Goal: Use online tool/utility: Utilize a website feature to perform a specific function

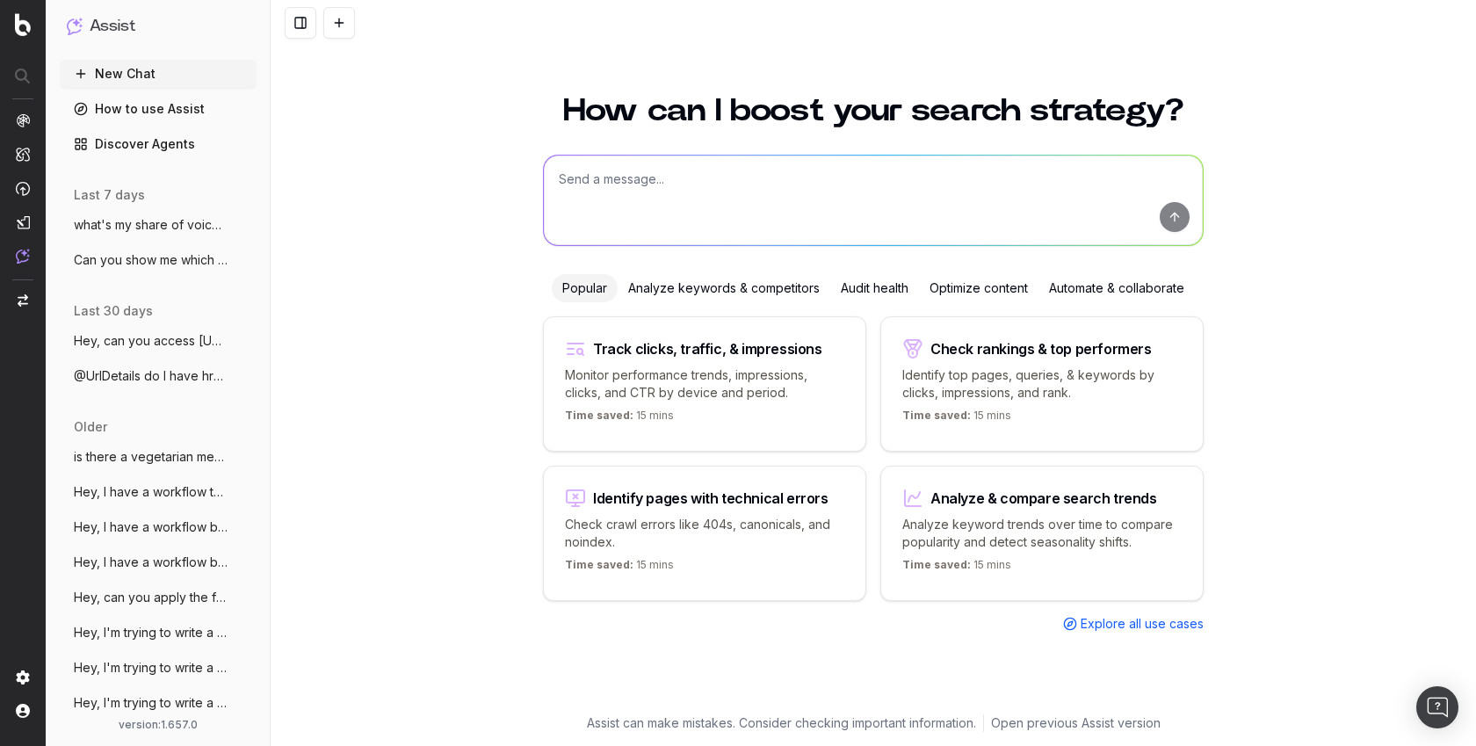
click at [823, 170] on textarea at bounding box center [873, 201] width 659 height 90
type textarea "Hey, can you show me the url with the best ctr?"
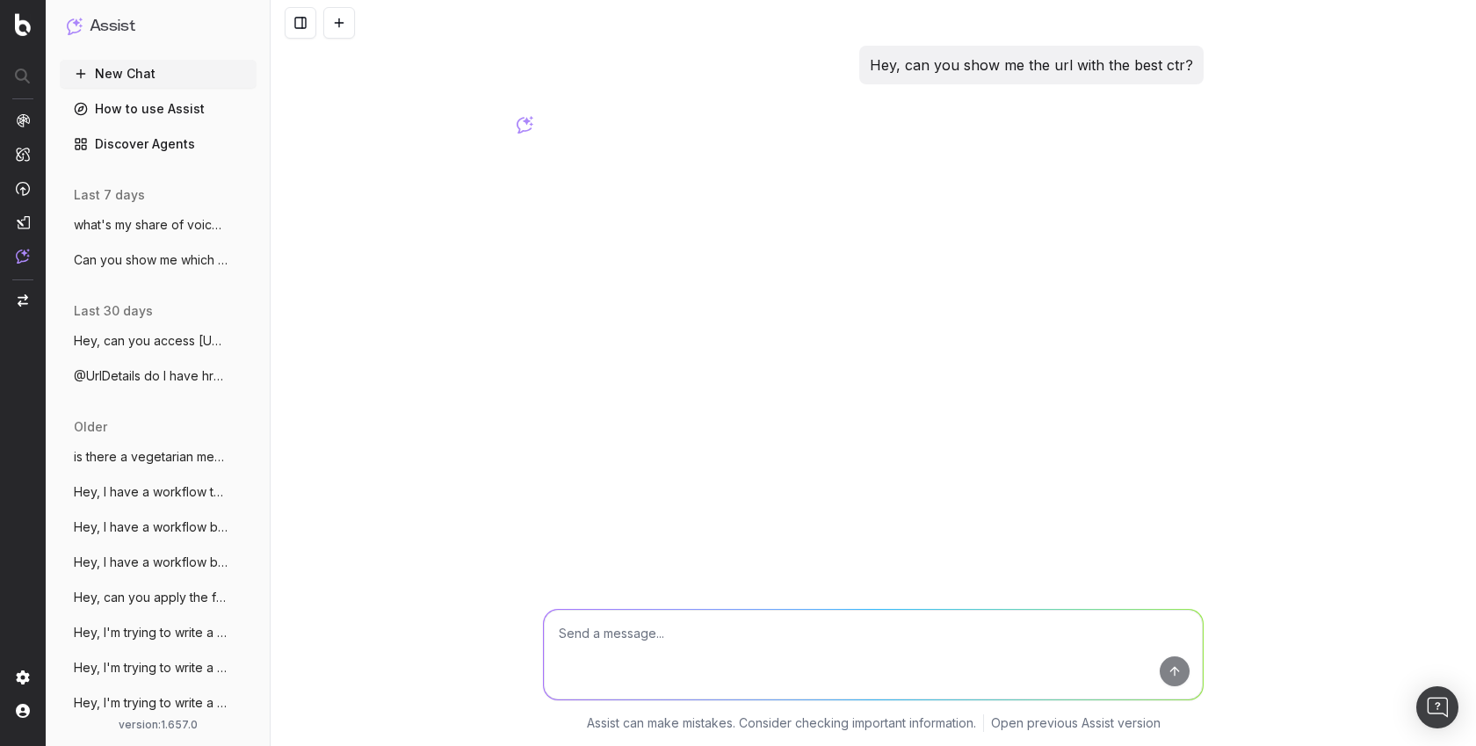
click at [976, 61] on p "Hey, can you show me the url with the best ctr?" at bounding box center [1031, 65] width 323 height 25
copy p "Hey, can you show me the url with the best ctr?"
click at [887, 659] on textarea at bounding box center [873, 655] width 659 height 90
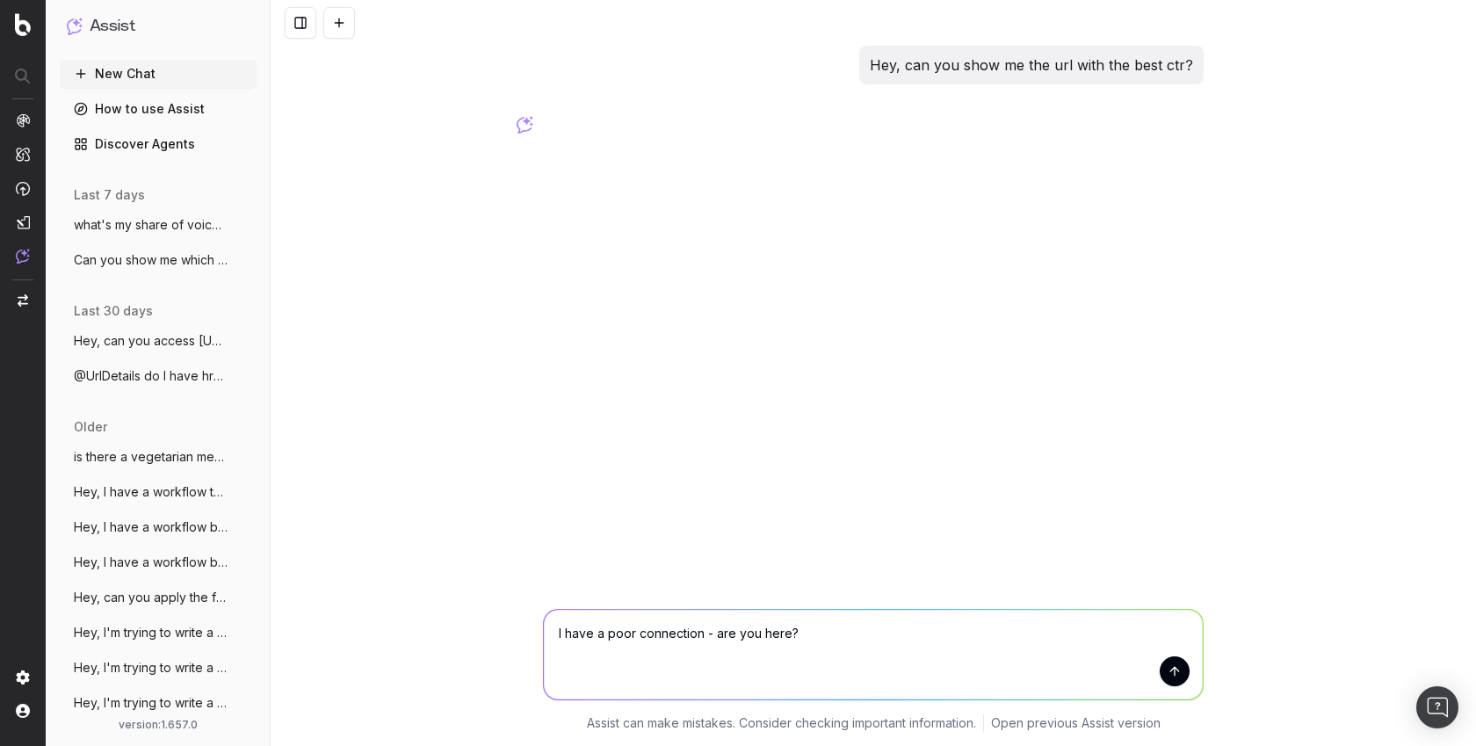
paste textarea "Hey, can you show me the url with the best ctr?"
click at [803, 633] on textarea "I have a poor connection - are you here? Hey, can you show me the url with the …" at bounding box center [873, 655] width 659 height 90
click at [972, 634] on textarea "I have a poor connection - are you here? if so, can you show me the url with th…" at bounding box center [873, 655] width 659 height 90
type textarea "I have a poor connection - are you here? if so, can you show me the urls with t…"
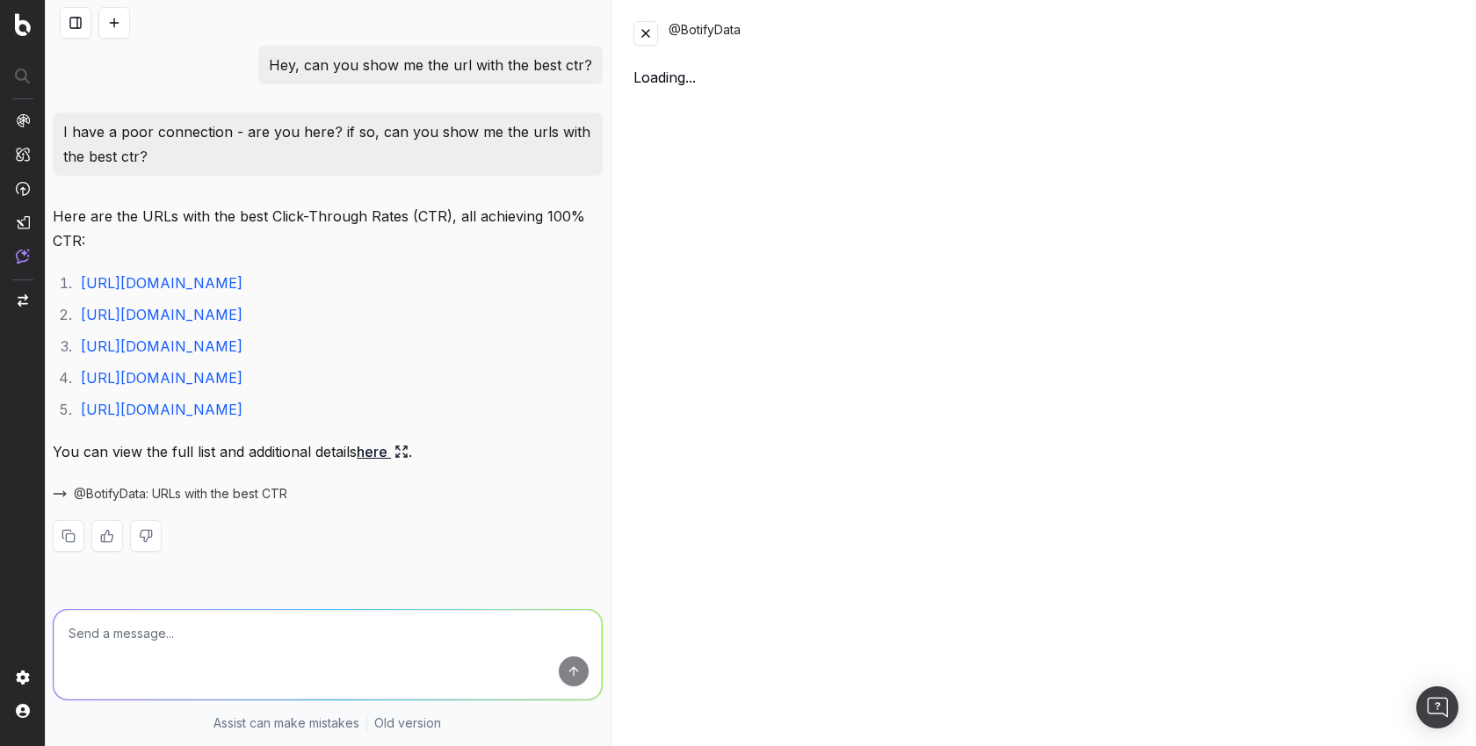
scroll to position [66, 0]
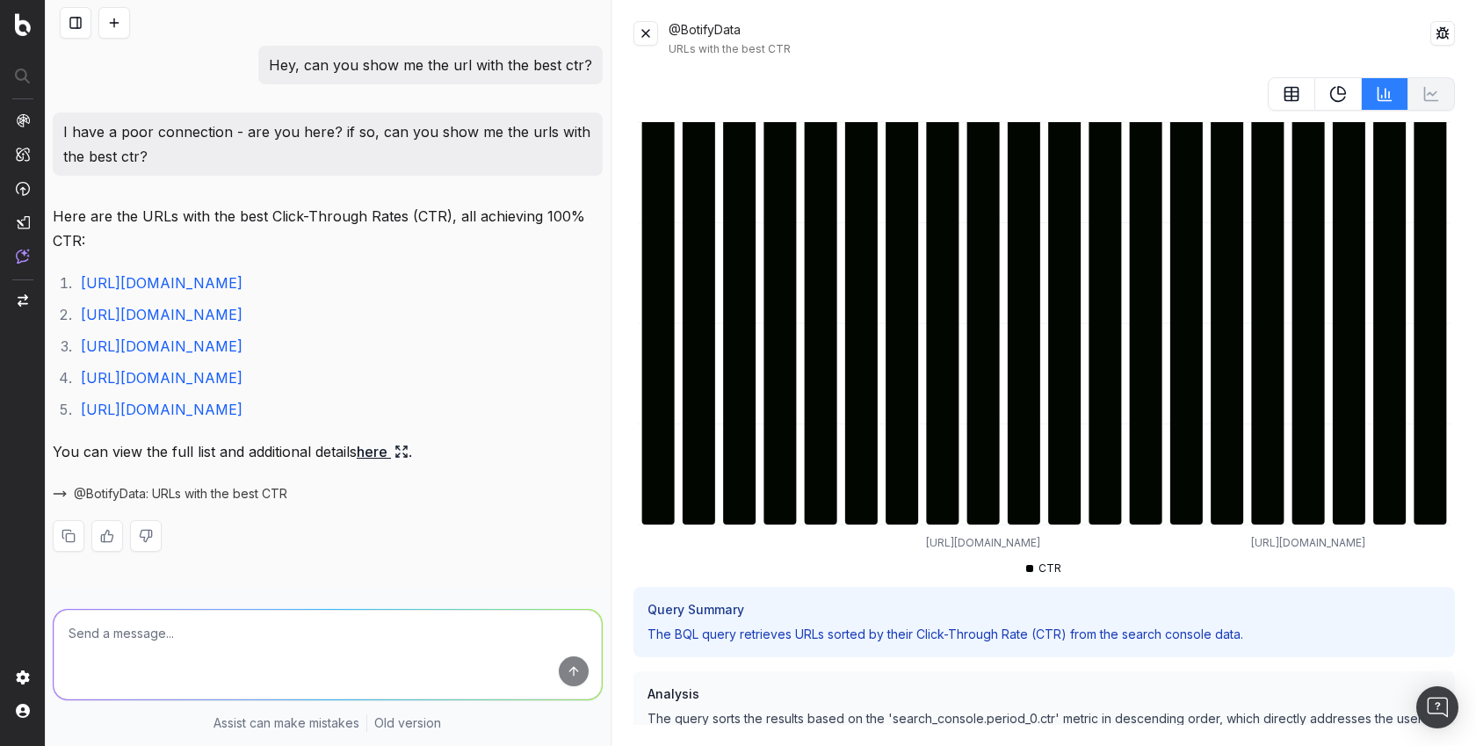
click at [1294, 98] on icon at bounding box center [1292, 94] width 18 height 18
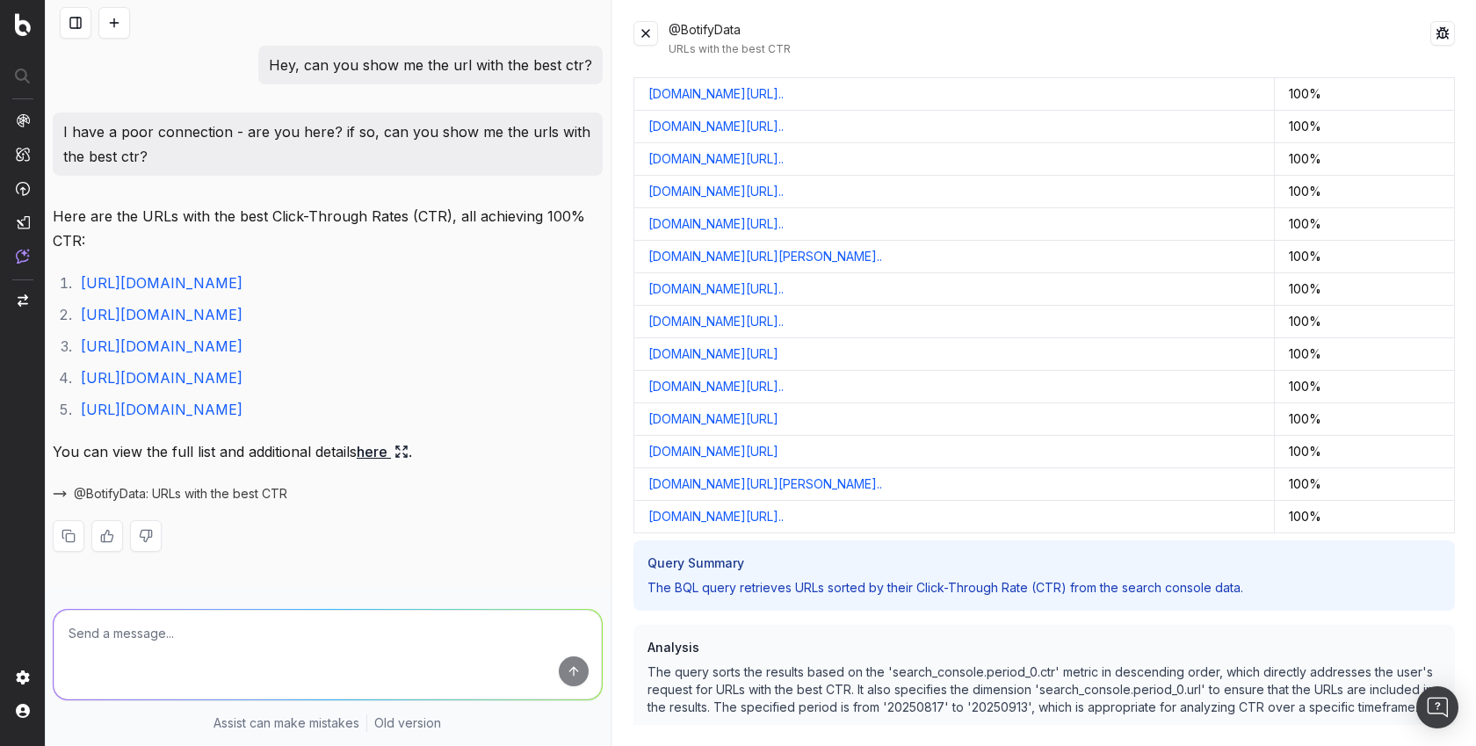
scroll to position [0, 0]
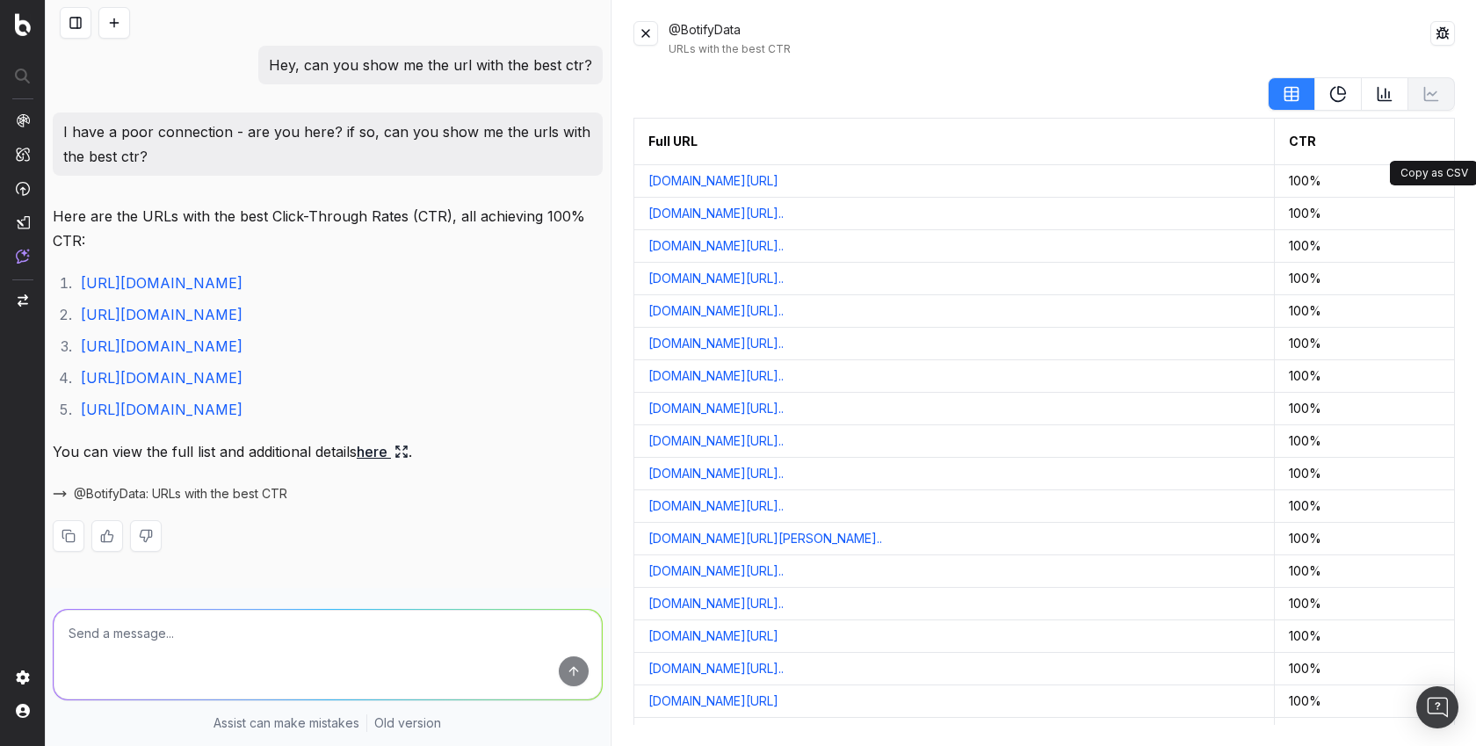
click at [1436, 141] on button at bounding box center [1439, 142] width 32 height 32
click at [1433, 135] on button at bounding box center [1439, 142] width 32 height 32
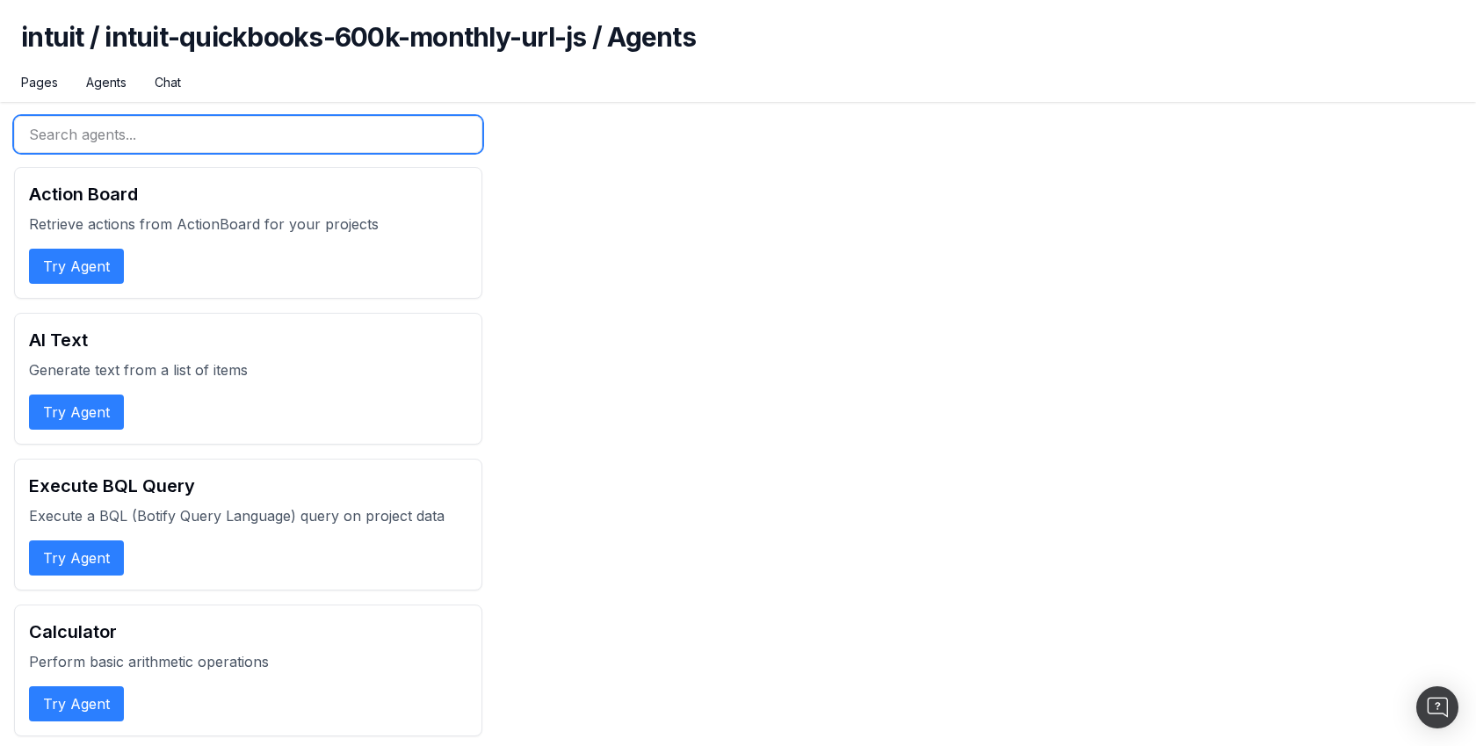
click at [359, 137] on input "text" at bounding box center [248, 134] width 468 height 37
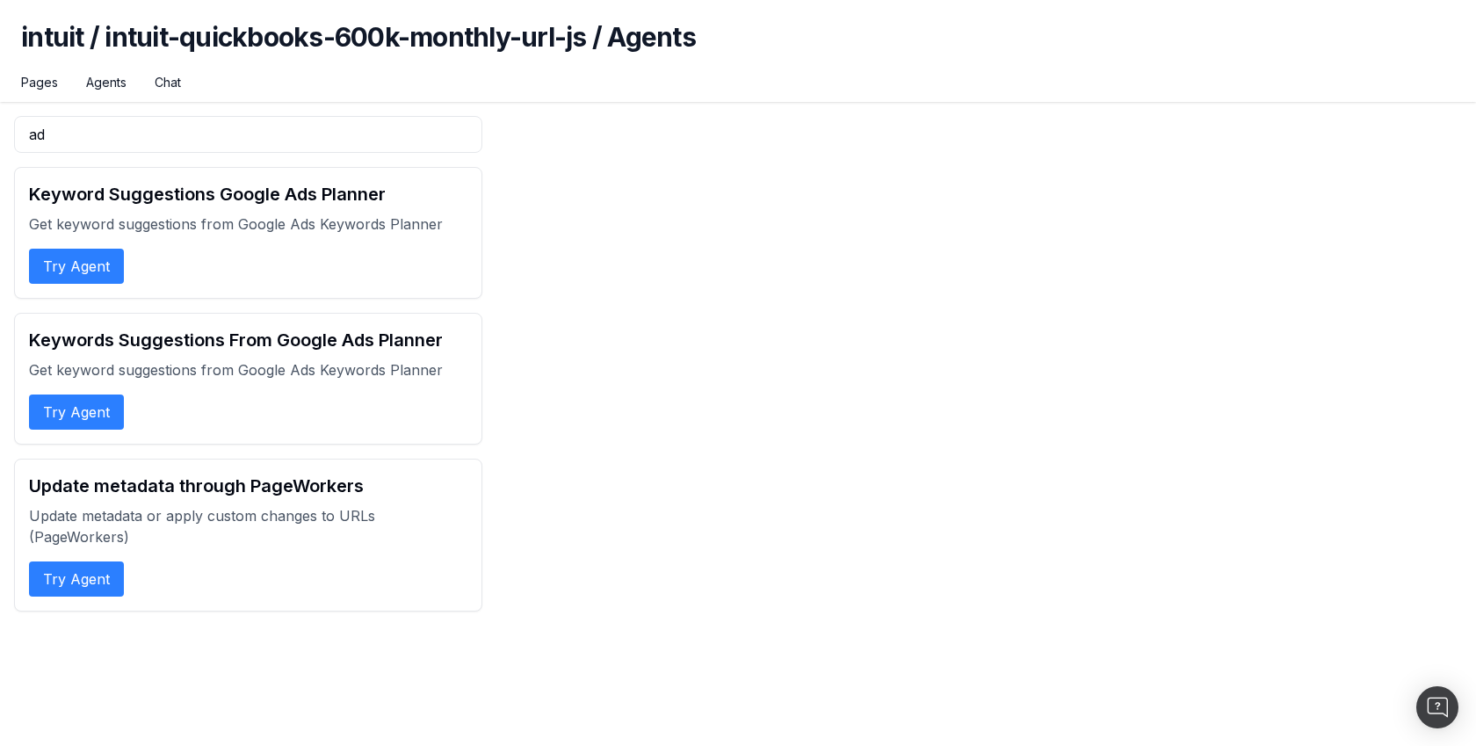
click at [100, 272] on button "Try Agent" at bounding box center [76, 266] width 95 height 35
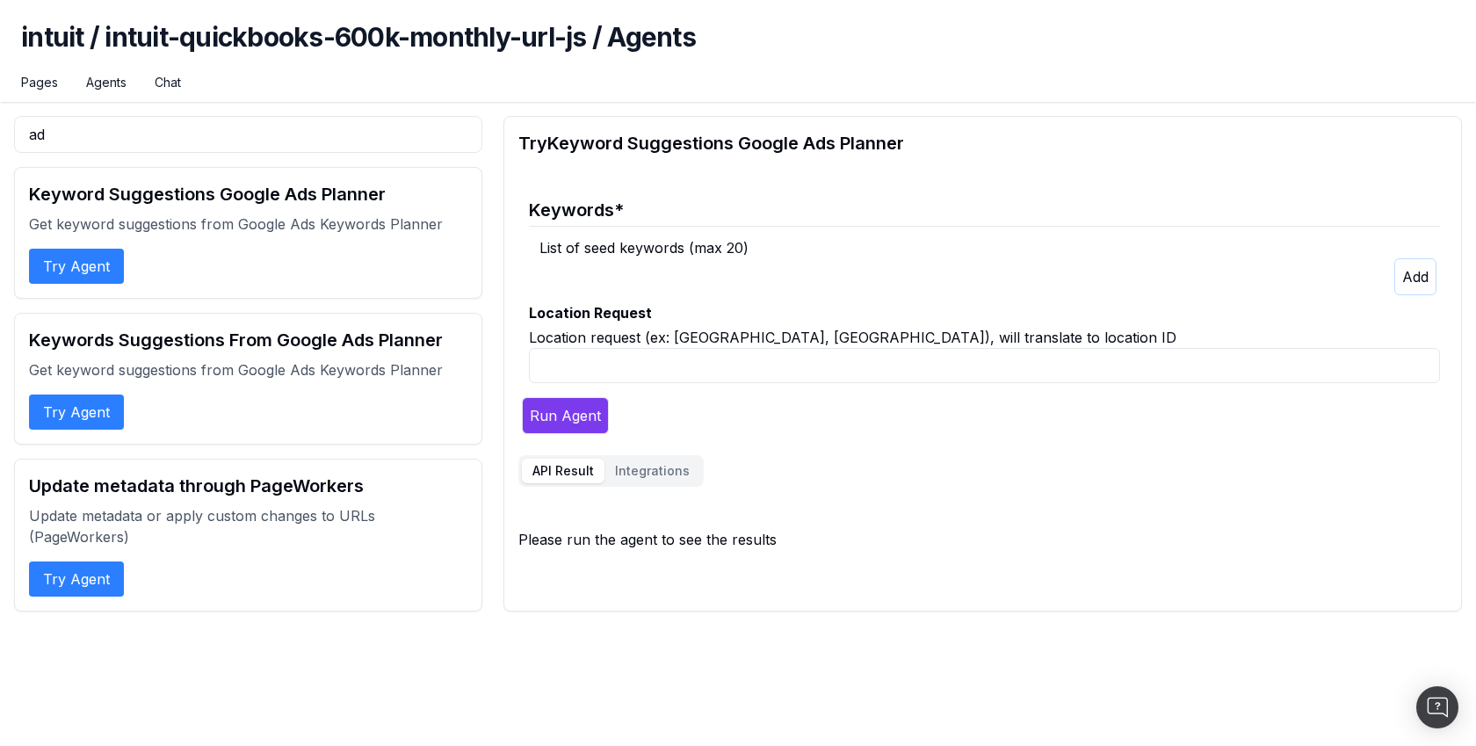
click at [79, 409] on button "Try Agent" at bounding box center [76, 412] width 95 height 35
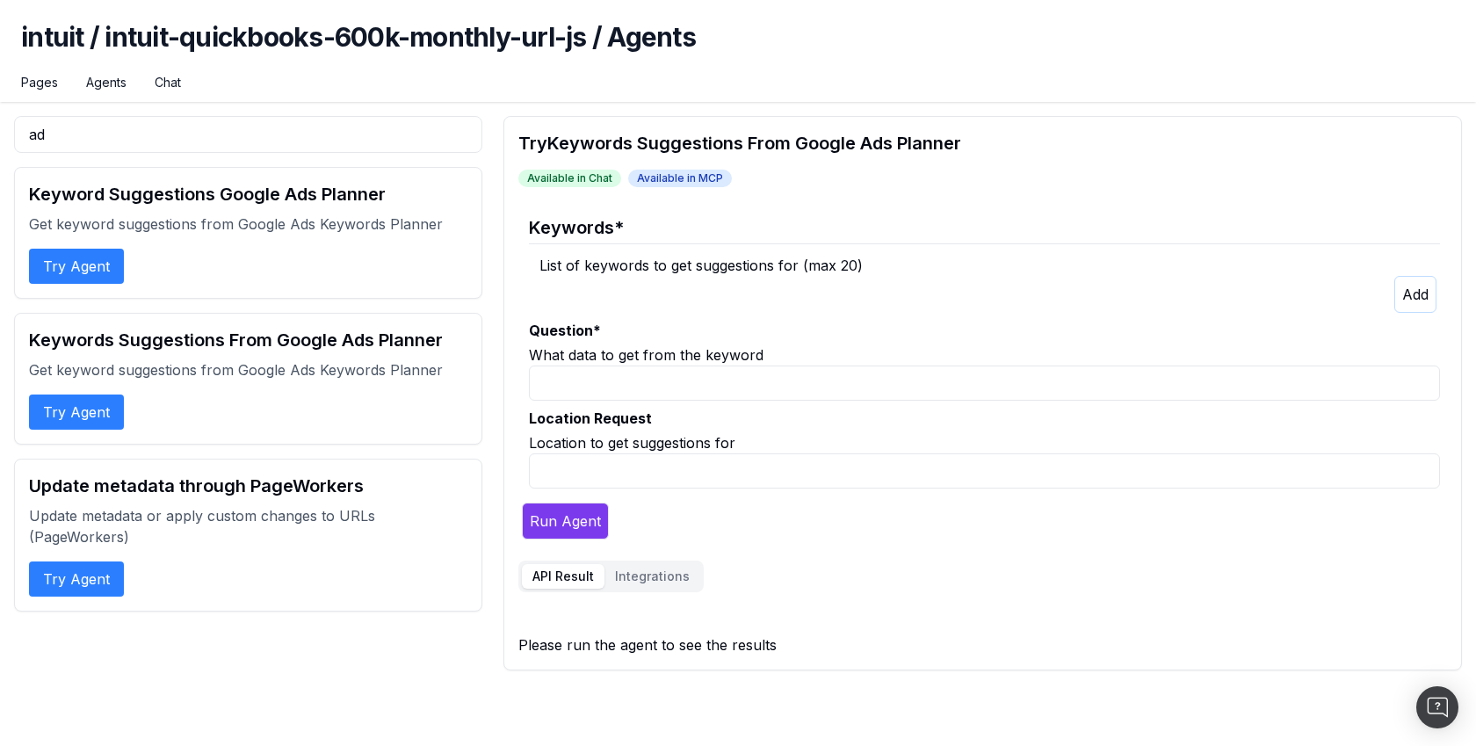
click at [76, 280] on button "Try Agent" at bounding box center [76, 266] width 95 height 35
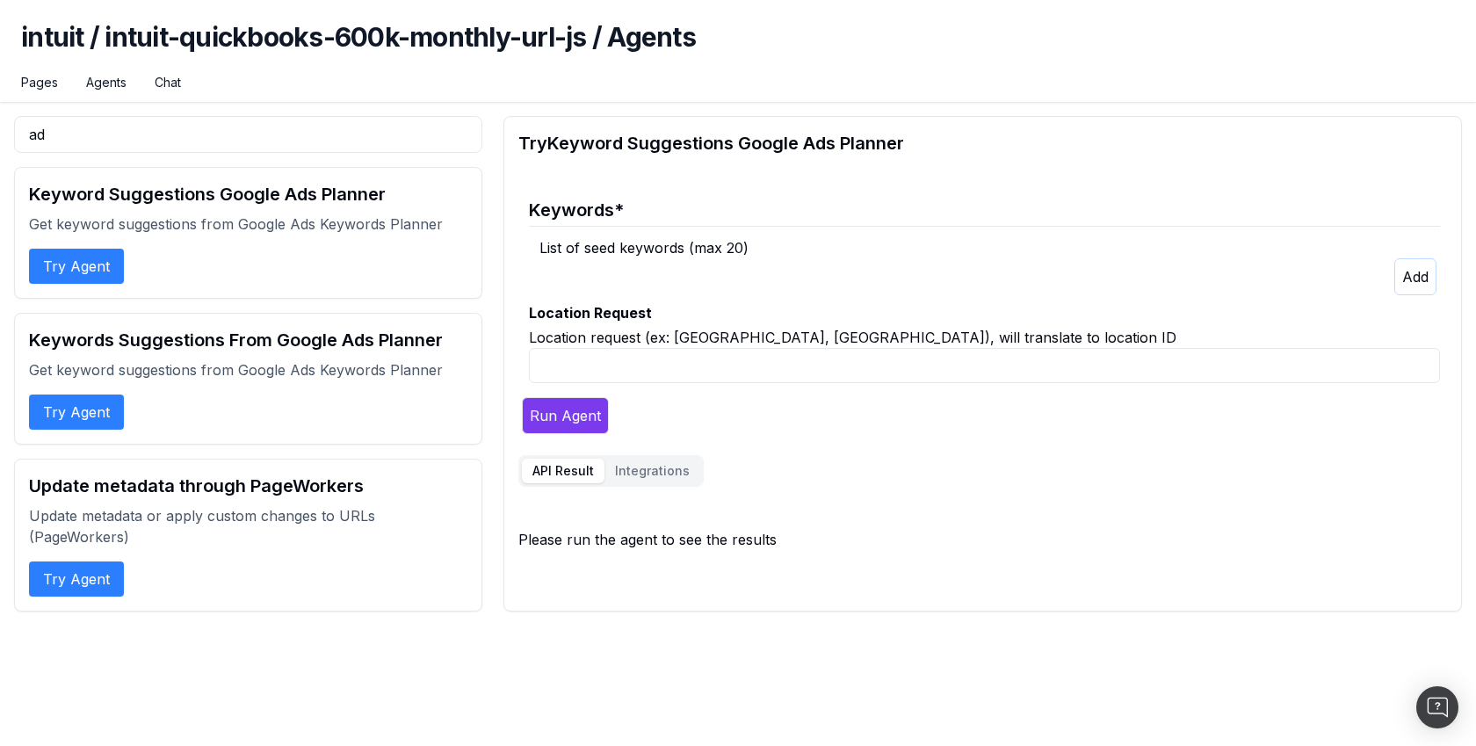
click at [95, 423] on button "Try Agent" at bounding box center [76, 412] width 95 height 35
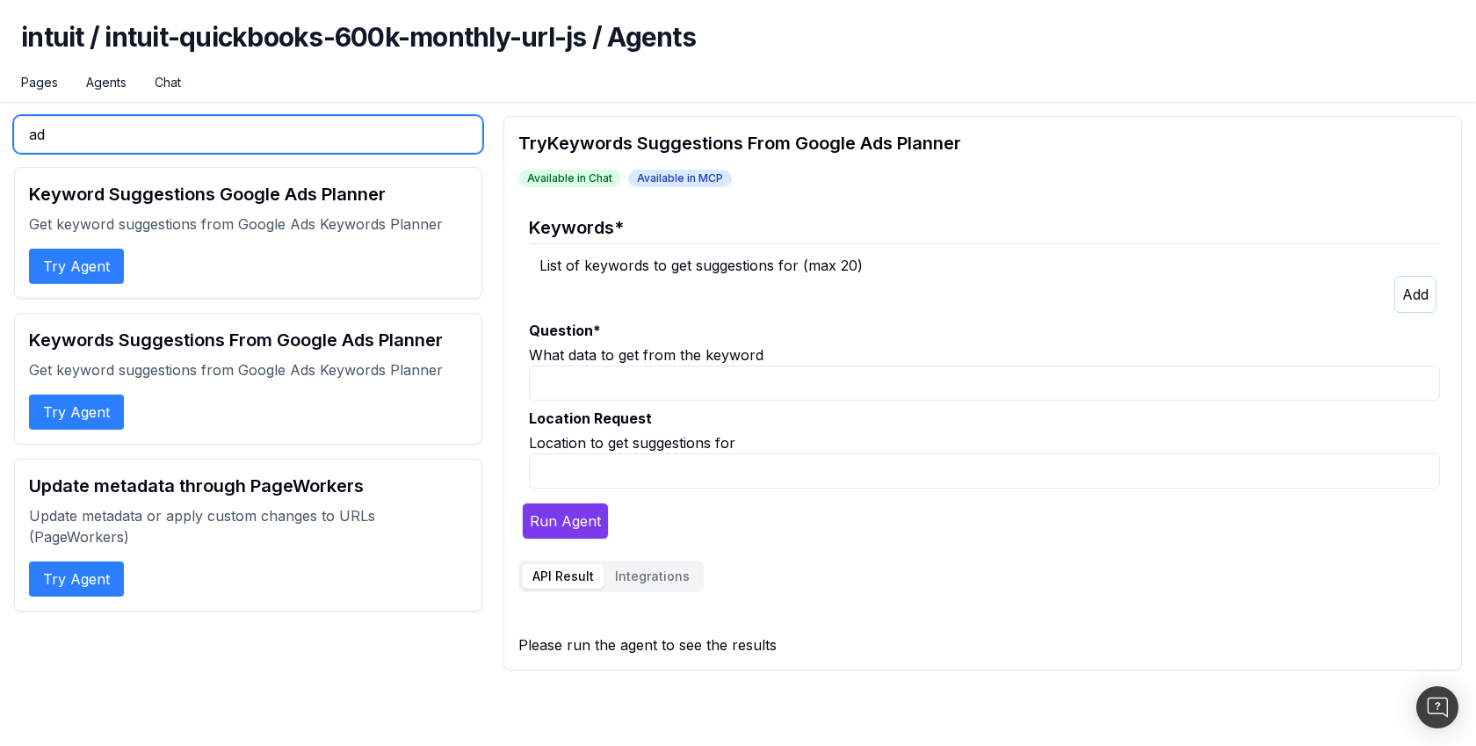
click at [402, 142] on input "ad" at bounding box center [248, 134] width 468 height 37
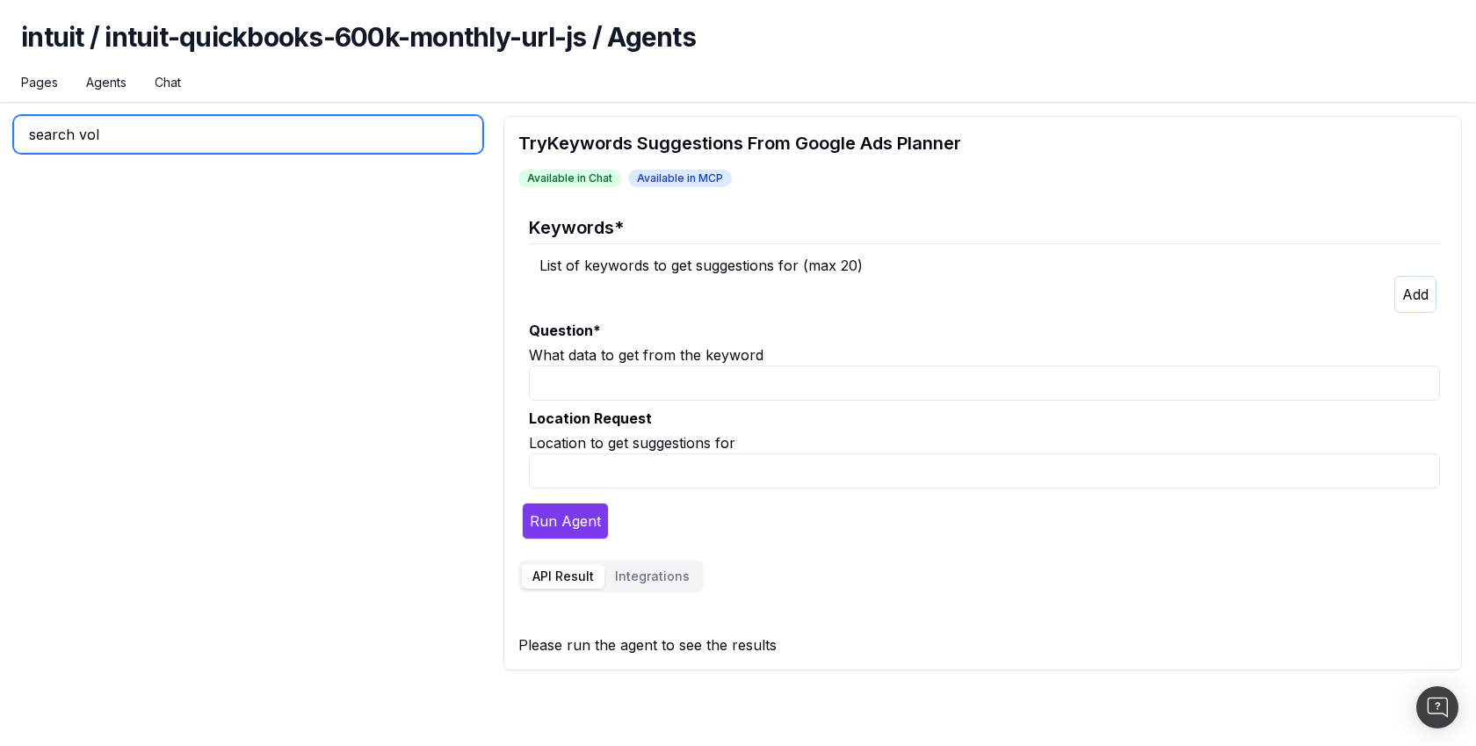
type input "search vol"
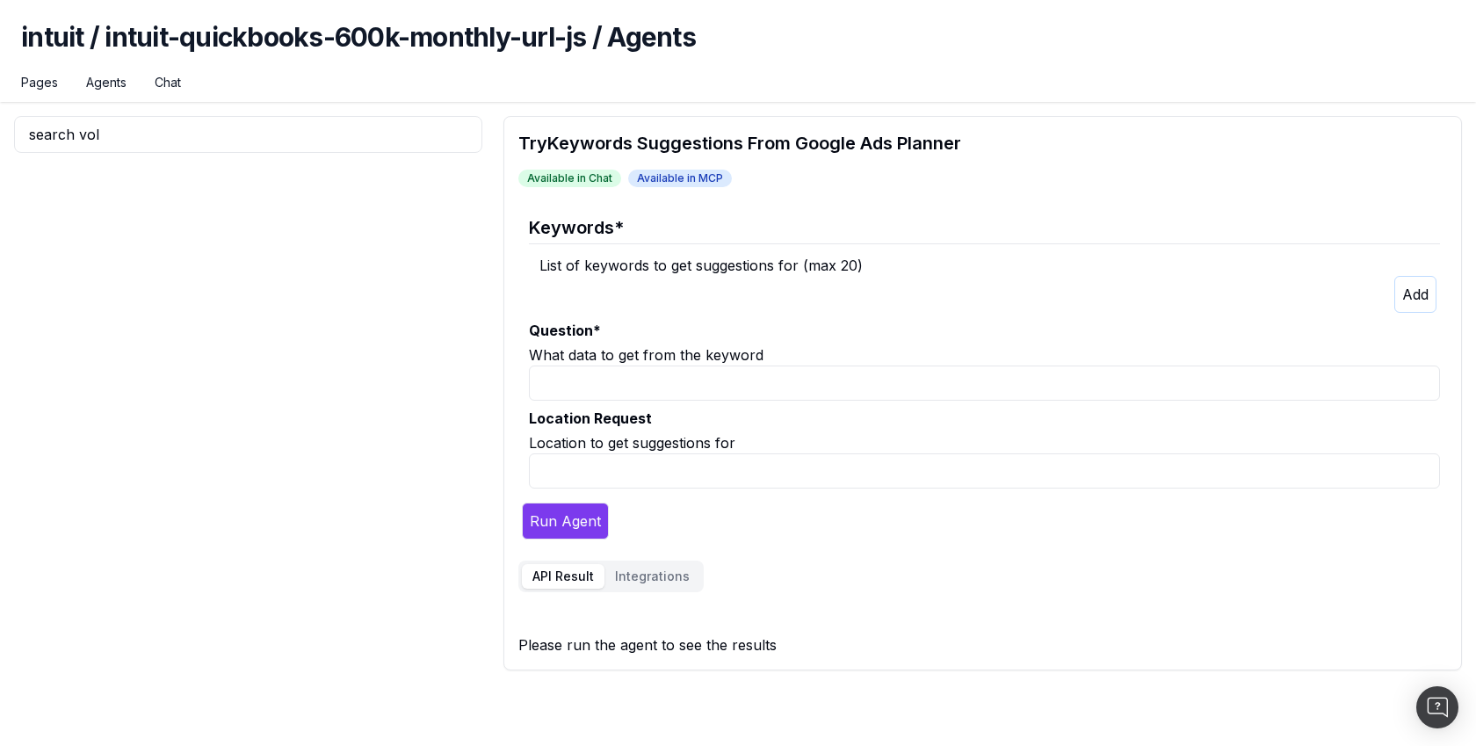
click at [741, 257] on div "List of keywords to get suggestions for (max 20)" at bounding box center [990, 265] width 901 height 21
click at [801, 270] on div "List of keywords to get suggestions for (max 20)" at bounding box center [990, 265] width 901 height 21
click at [727, 269] on div "List of keywords to get suggestions for (max 20)" at bounding box center [990, 265] width 901 height 21
click at [1408, 293] on icon "button" at bounding box center [1416, 295] width 26 height 18
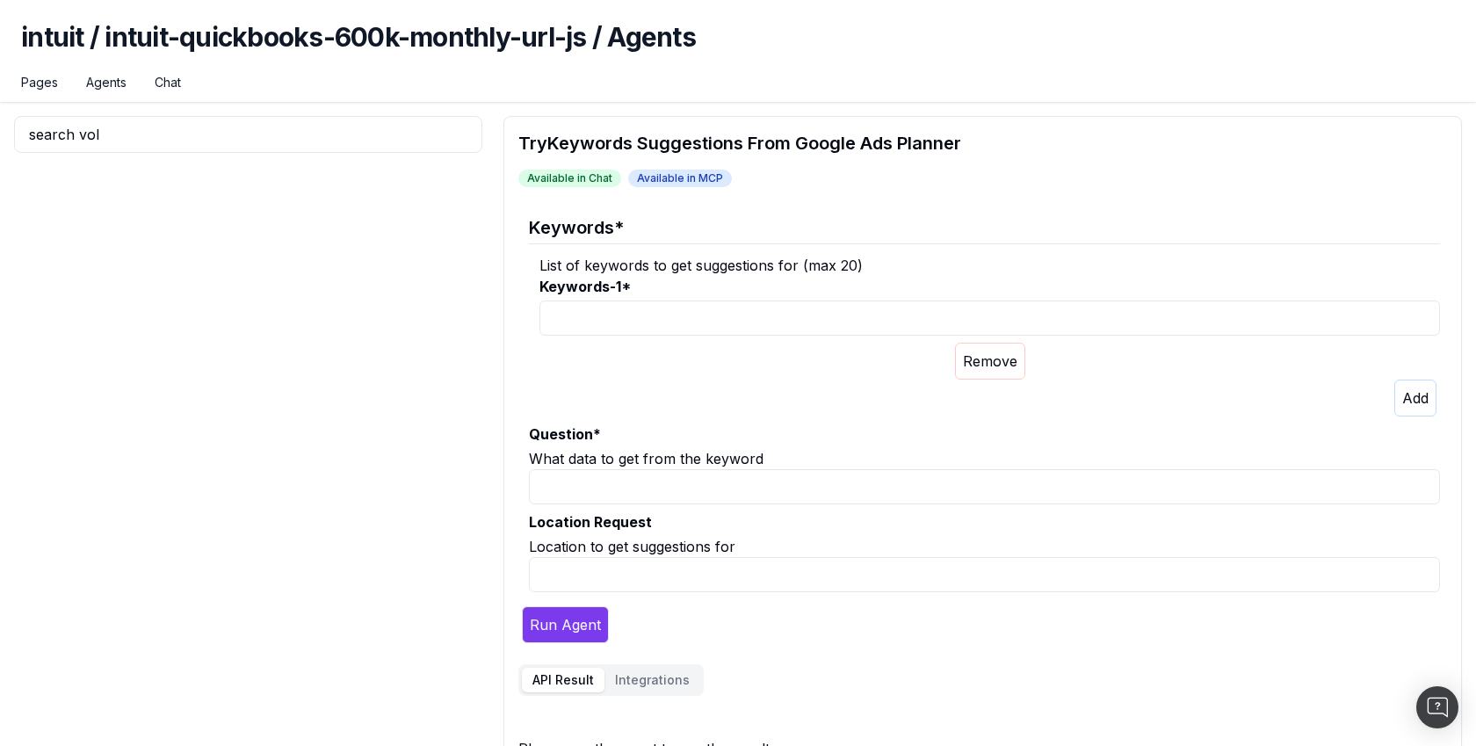
click at [910, 327] on input "Keywords-1 *" at bounding box center [990, 318] width 901 height 35
paste input "self-employed tax guide"
type input "self-employed tax guide"
click at [1411, 398] on icon "button" at bounding box center [1416, 398] width 26 height 18
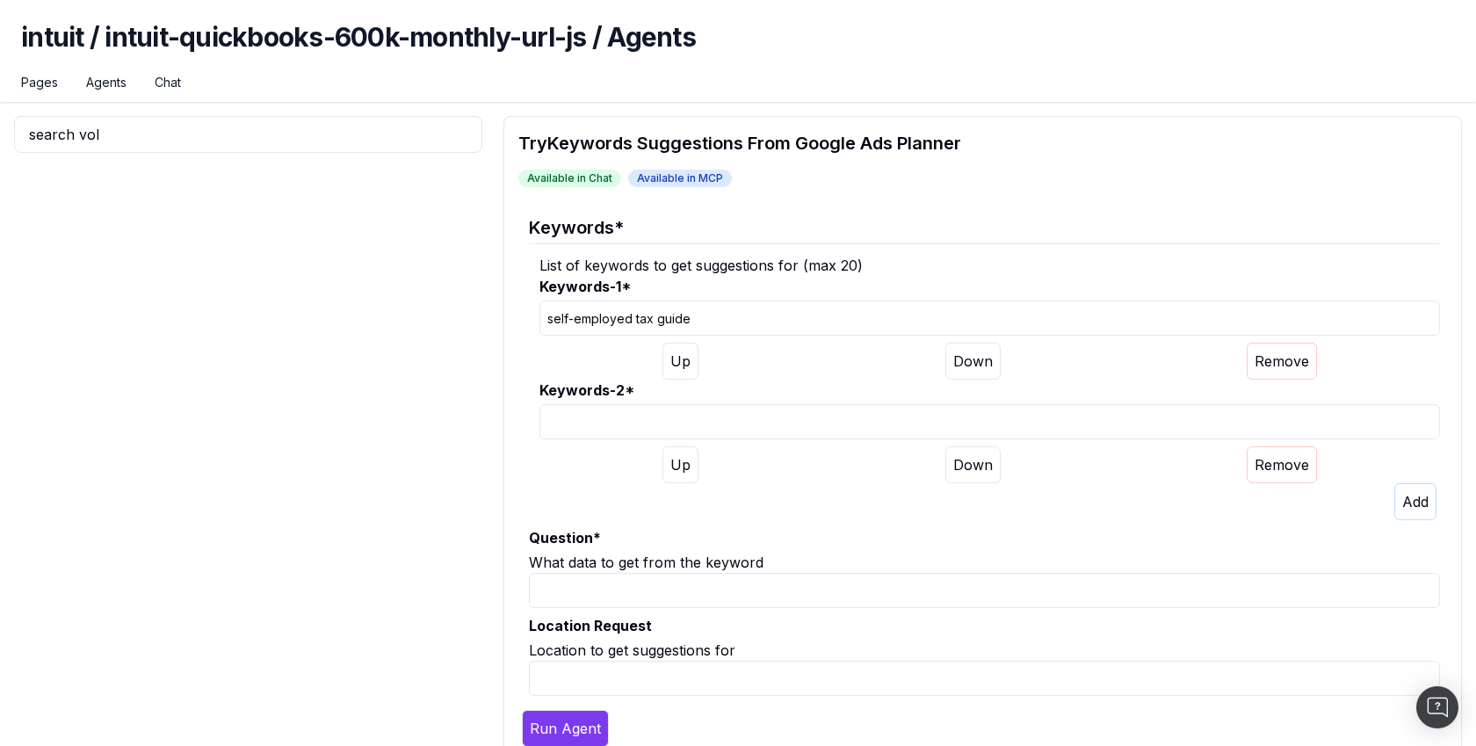
click at [805, 435] on input "Keywords-2 *" at bounding box center [990, 421] width 901 height 35
paste input "tax tips for freelancers"
type input "tax tips for freelancers"
click at [818, 510] on p at bounding box center [990, 501] width 901 height 37
click at [825, 584] on input "Question *" at bounding box center [984, 590] width 911 height 35
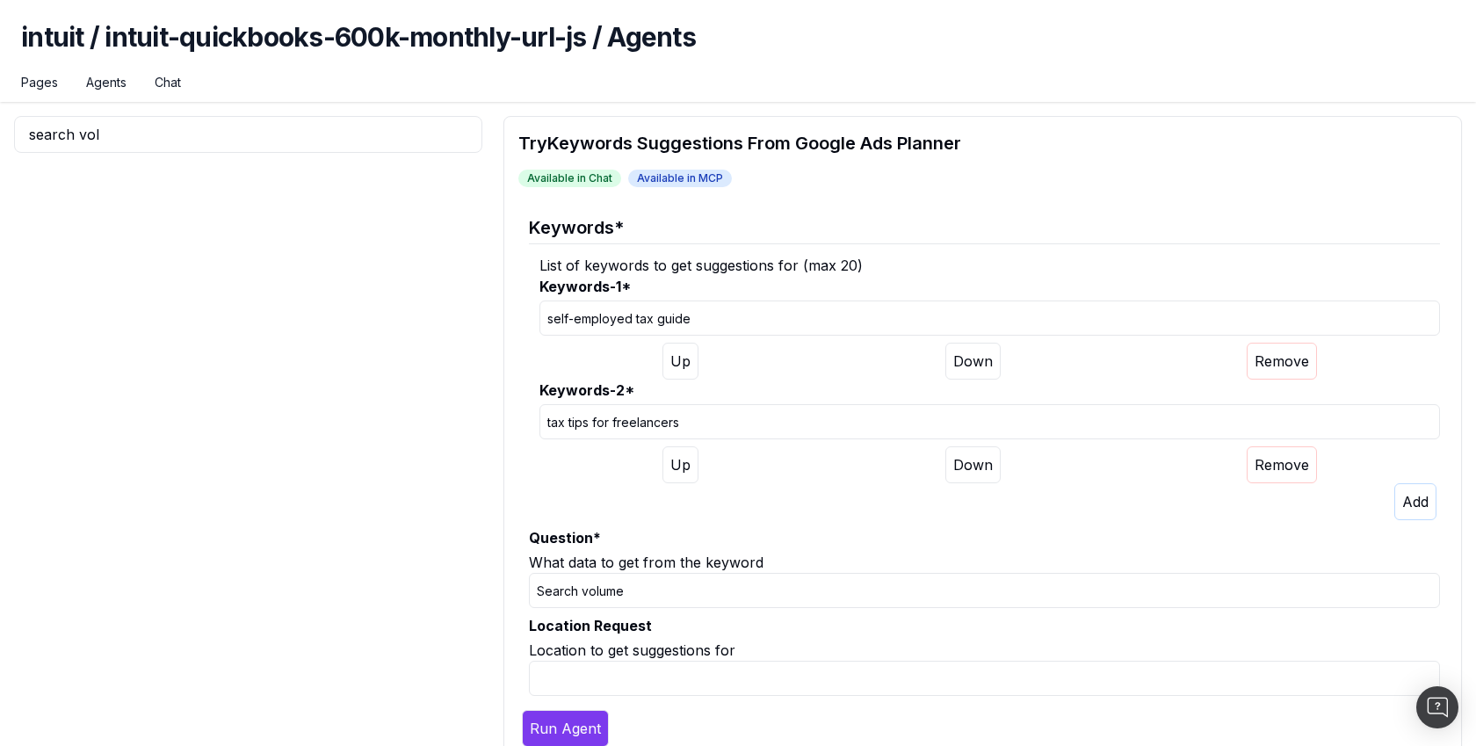
type input "Search volume"
click at [803, 681] on input "Location Request" at bounding box center [984, 678] width 911 height 35
type input "New-York, USA"
click at [597, 717] on button "Run Agent" at bounding box center [565, 728] width 87 height 37
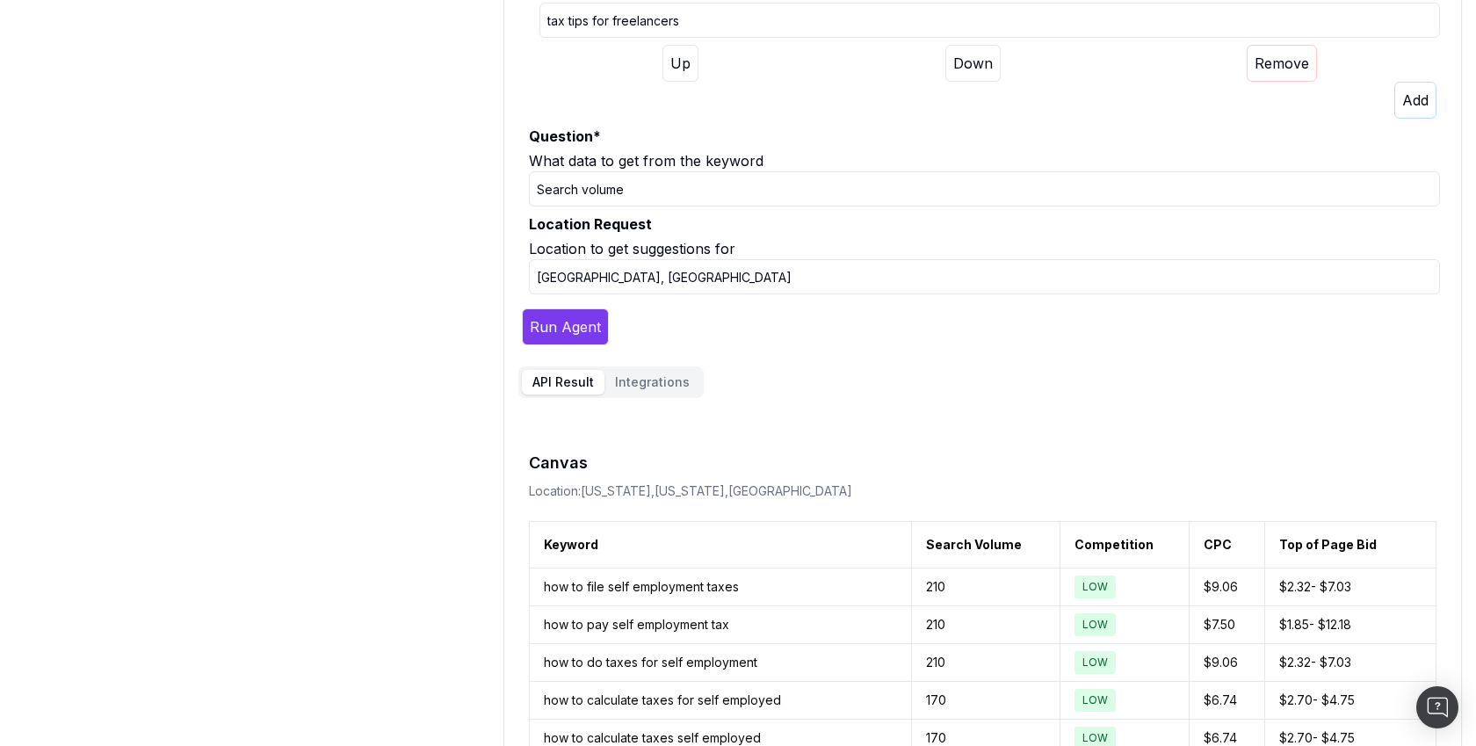
scroll to position [219, 0]
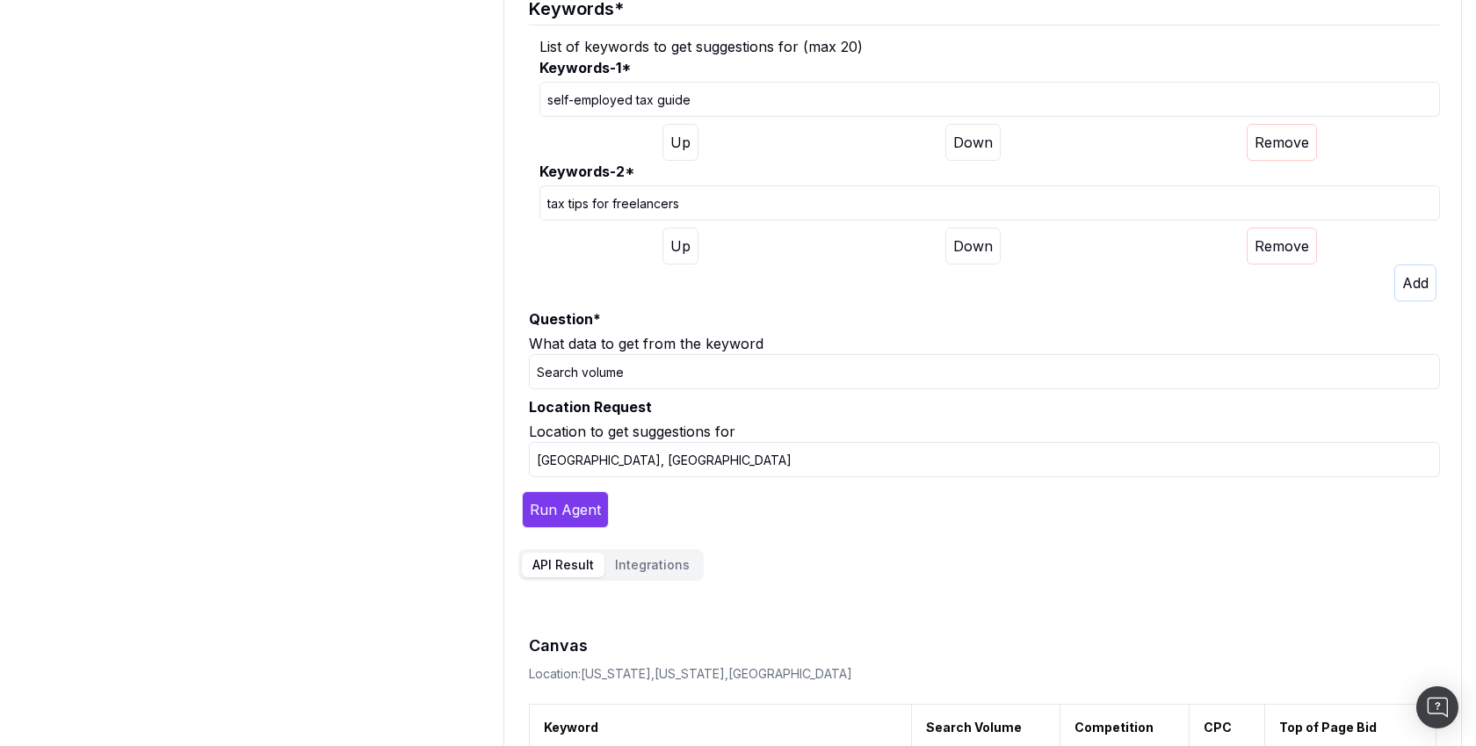
drag, startPoint x: 691, startPoint y: 108, endPoint x: 538, endPoint y: 90, distance: 154.0
click at [538, 90] on fieldset "Keywords * List of keywords to get suggestions for (max 20) Keywords-1 * self-e…" at bounding box center [984, 141] width 911 height 319
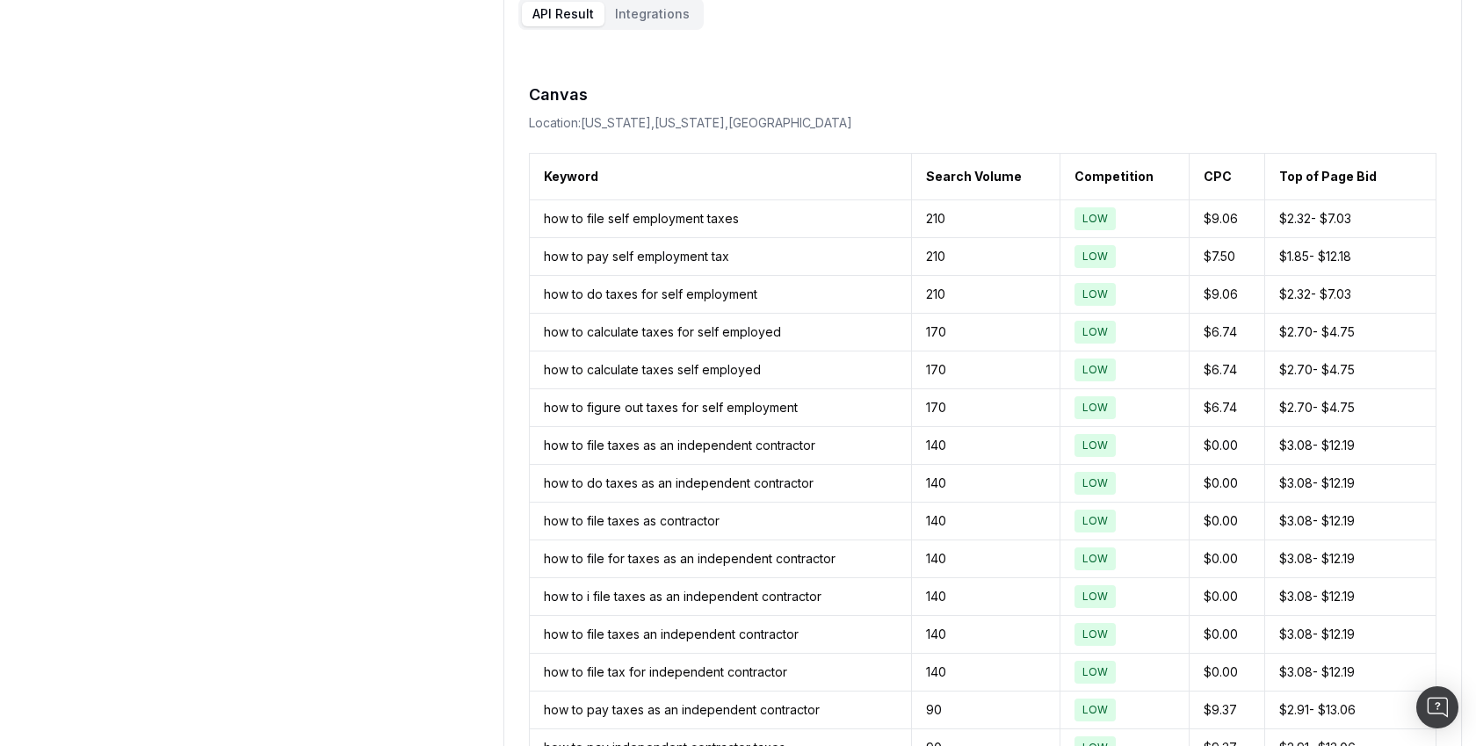
scroll to position [782, 0]
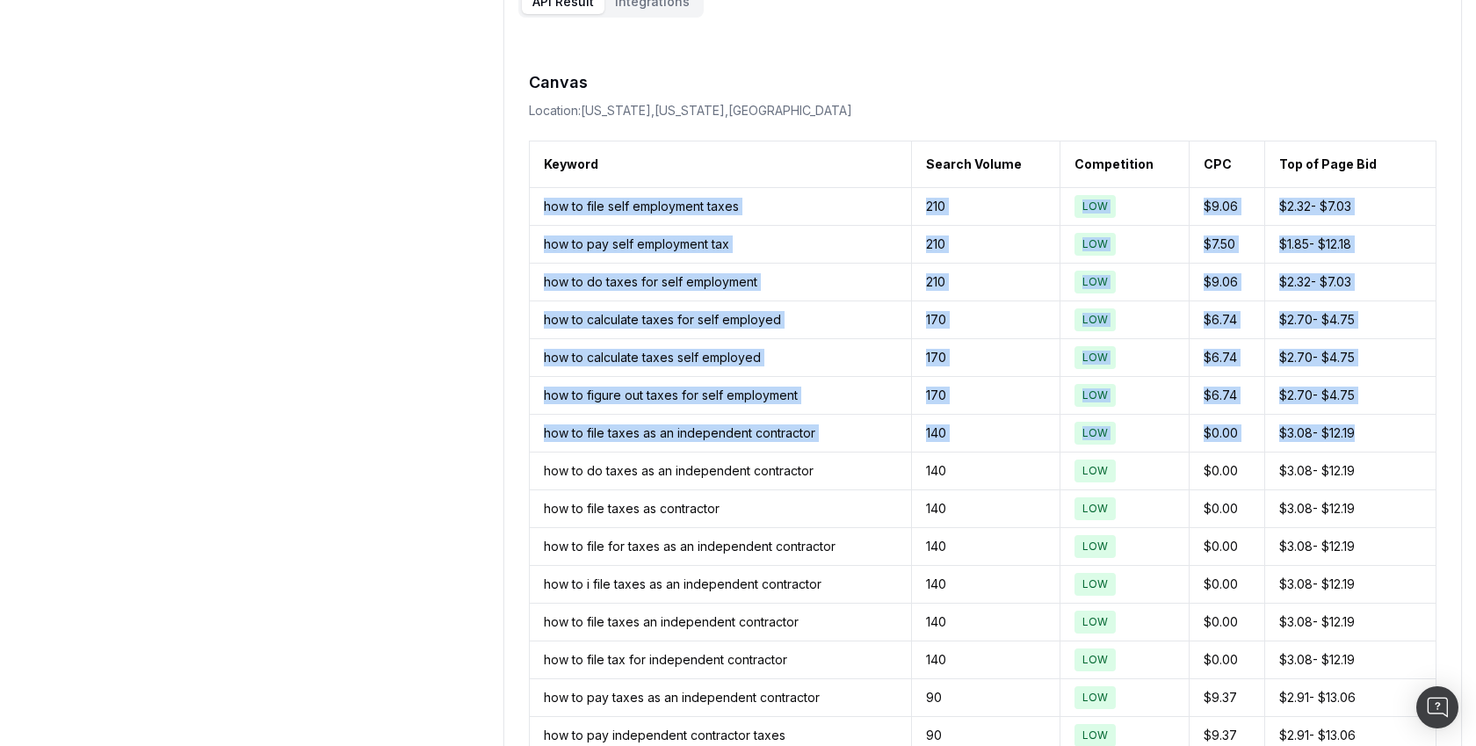
drag, startPoint x: 545, startPoint y: 207, endPoint x: 1381, endPoint y: 440, distance: 867.6
click at [1381, 440] on tbody "how to file self employment taxes 210 LOW $9.06 $2.32 - $7.03 how to pay self e…" at bounding box center [983, 736] width 907 height 1096
copy tbody "how to file self employment taxes 210 LOW $9.06 $2.32 - $7.03 how to pay self e…"
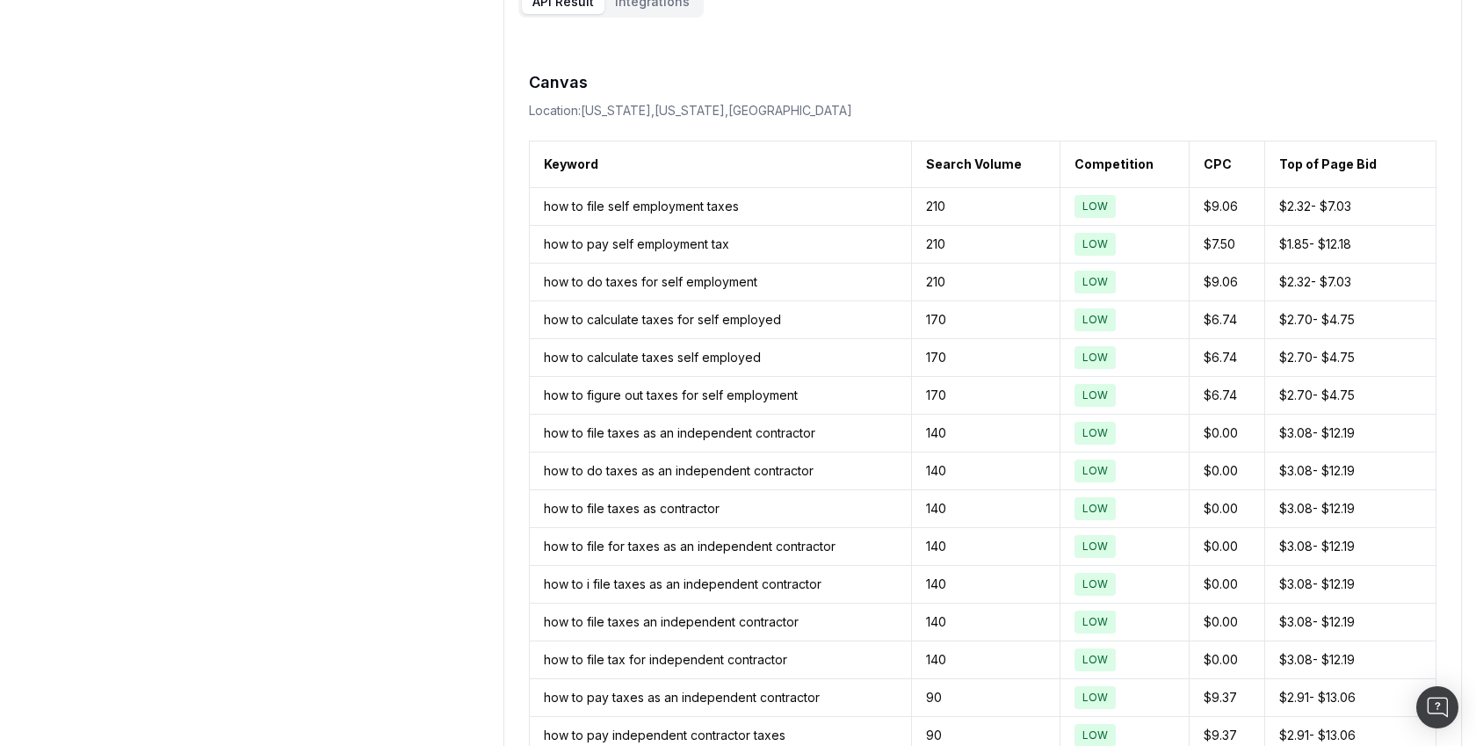
click at [1053, 111] on div "Location: New York,New York,United States" at bounding box center [983, 111] width 908 height 18
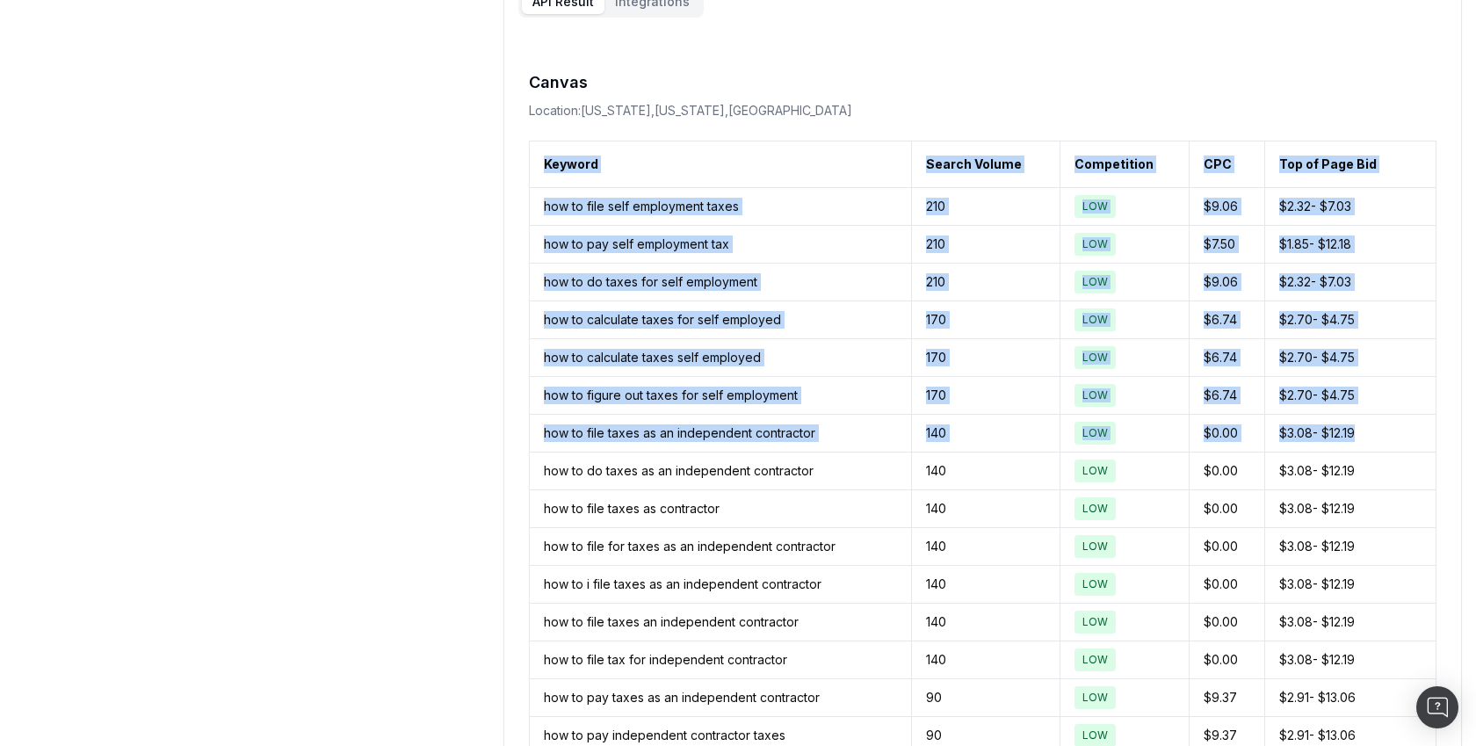
drag, startPoint x: 540, startPoint y: 161, endPoint x: 1357, endPoint y: 446, distance: 864.6
click at [1357, 446] on table "Keyword Search Volume Competition CPC Top of Page Bid how to file self employme…" at bounding box center [983, 712] width 908 height 1143
copy table "Keyword Search Volume Competition CPC Top of Page Bid how to file self employme…"
